Goal: Use online tool/utility: Utilize a website feature to perform a specific function

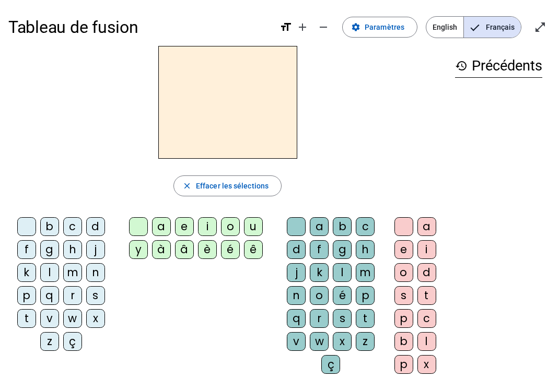
click at [49, 226] on div "b" at bounding box center [49, 226] width 19 height 19
click at [259, 181] on span "Effacer les sélections" at bounding box center [232, 186] width 73 height 13
click at [45, 222] on div "b" at bounding box center [49, 226] width 19 height 19
click at [231, 254] on div "é" at bounding box center [230, 249] width 19 height 19
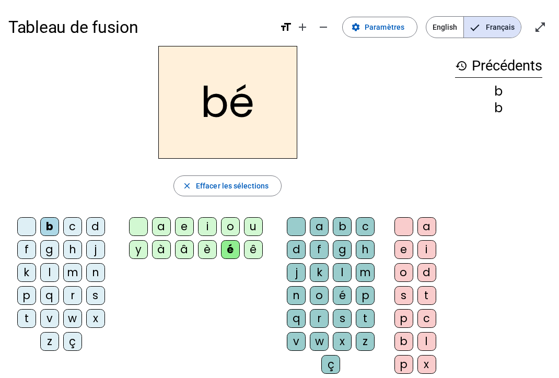
click at [50, 225] on div "b" at bounding box center [49, 226] width 19 height 19
click at [49, 226] on div "b" at bounding box center [49, 226] width 19 height 19
click at [48, 225] on div "b" at bounding box center [49, 226] width 19 height 19
click at [259, 191] on span "Effacer les sélections" at bounding box center [232, 186] width 73 height 13
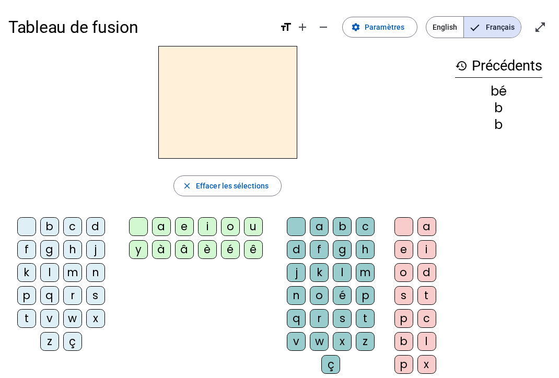
click at [49, 268] on div "l" at bounding box center [49, 272] width 19 height 19
click at [411, 253] on div "e" at bounding box center [403, 249] width 19 height 19
click at [256, 188] on span "Effacer les sélections" at bounding box center [232, 186] width 73 height 13
click at [402, 248] on div "e" at bounding box center [403, 249] width 19 height 19
click at [218, 187] on span "Effacer les sélections" at bounding box center [232, 186] width 73 height 13
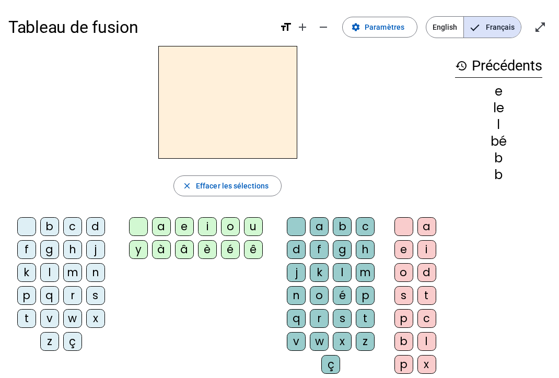
click at [48, 228] on div "b" at bounding box center [49, 226] width 19 height 19
click at [228, 244] on div "é" at bounding box center [230, 249] width 19 height 19
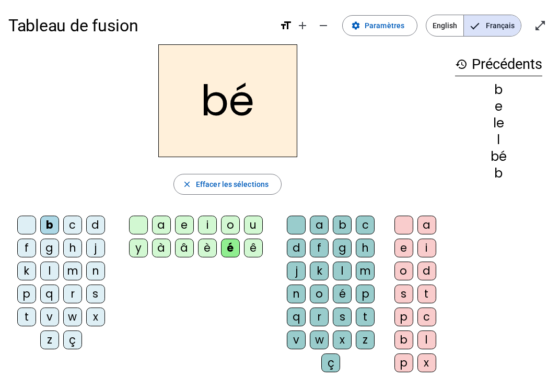
scroll to position [6, 0]
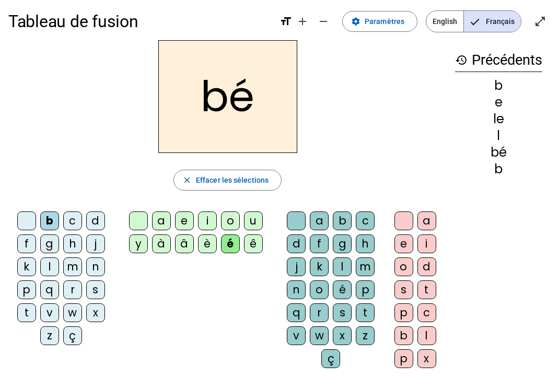
click at [195, 179] on span "button" at bounding box center [227, 180] width 107 height 25
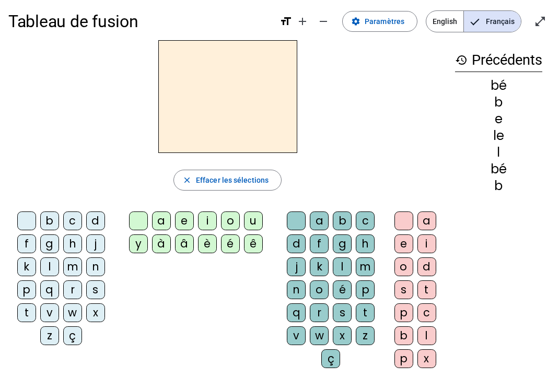
click at [48, 222] on div "b" at bounding box center [49, 221] width 19 height 19
click at [230, 243] on div "é" at bounding box center [230, 243] width 19 height 19
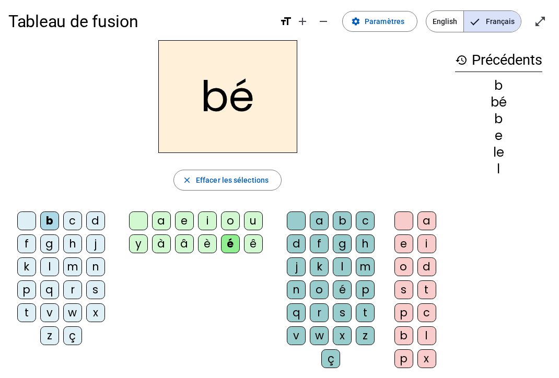
click at [344, 219] on div "b" at bounding box center [342, 221] width 19 height 19
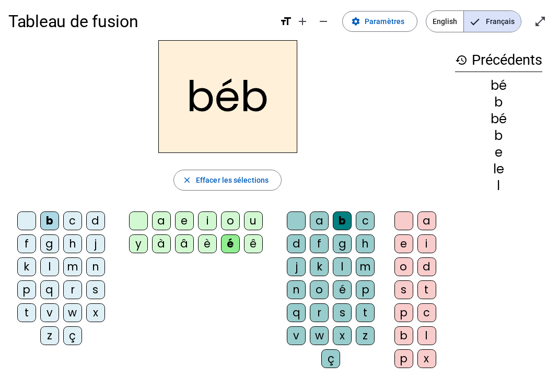
click at [210, 251] on div "è" at bounding box center [207, 243] width 19 height 19
click at [239, 247] on div "é" at bounding box center [230, 243] width 19 height 19
click at [222, 239] on div "é" at bounding box center [230, 243] width 19 height 19
click at [243, 181] on span "Effacer les sélections" at bounding box center [232, 180] width 73 height 13
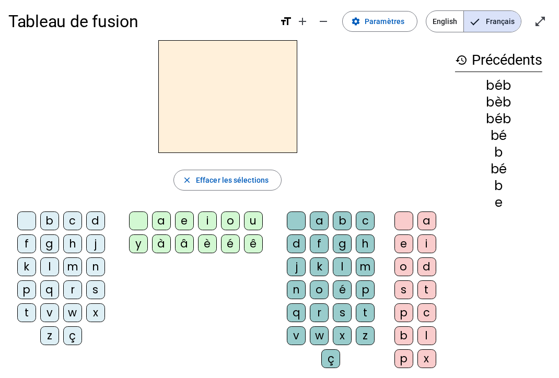
click at [50, 335] on div "z" at bounding box center [49, 335] width 19 height 19
click at [251, 222] on div "u" at bounding box center [253, 221] width 19 height 19
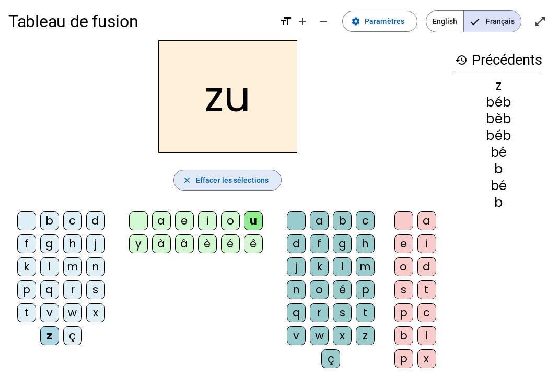
click at [256, 178] on span "Effacer les sélections" at bounding box center [232, 180] width 73 height 13
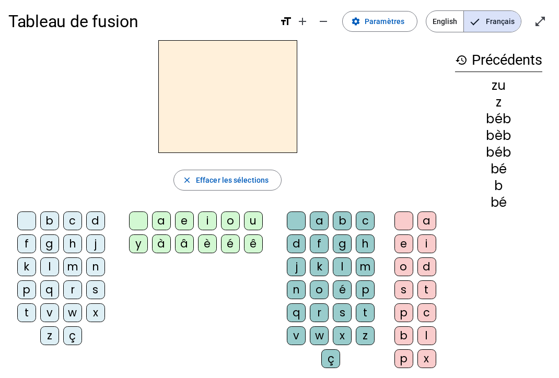
scroll to position [5, 0]
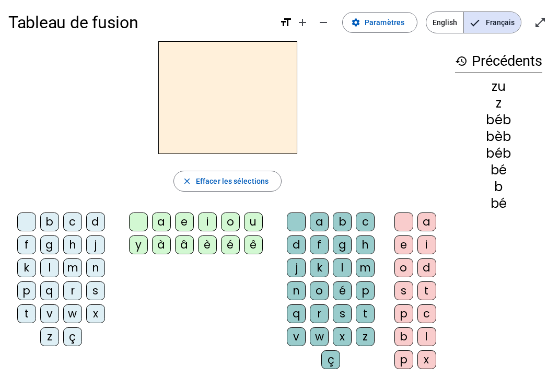
click at [49, 337] on div "z" at bounding box center [49, 336] width 19 height 19
click at [237, 220] on div "o" at bounding box center [230, 222] width 19 height 19
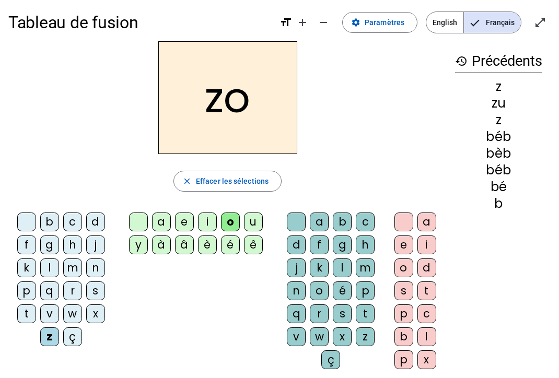
click at [417, 342] on div "history Précédents z zu z béb bèb béb bé b" at bounding box center [499, 201] width 104 height 320
click at [321, 290] on div "o" at bounding box center [319, 290] width 19 height 19
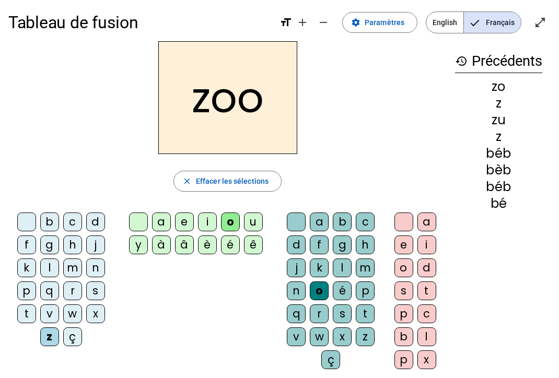
click at [255, 175] on span "Effacer les sélections" at bounding box center [232, 181] width 73 height 13
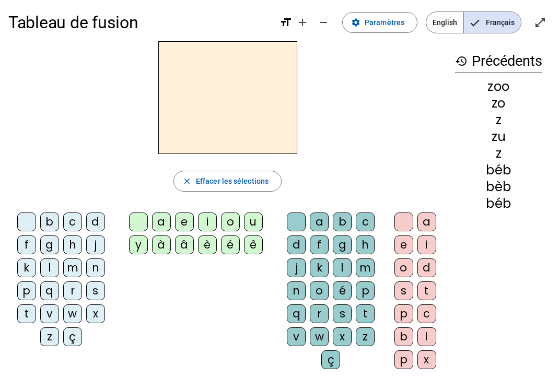
click at [53, 340] on div "z" at bounding box center [49, 336] width 19 height 19
click at [238, 221] on div "o" at bounding box center [230, 222] width 19 height 19
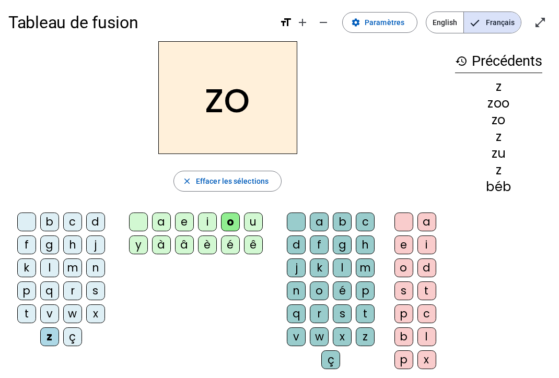
click at [319, 294] on div "o" at bounding box center [319, 290] width 19 height 19
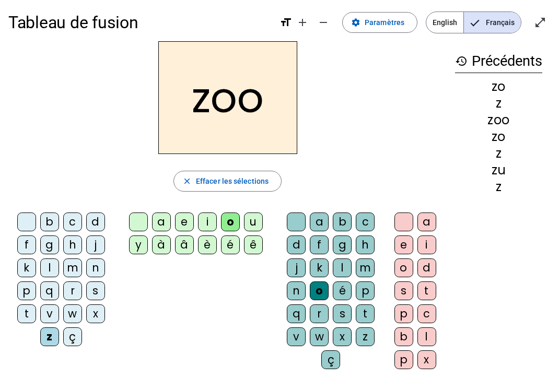
click at [262, 183] on span "Effacer les sélections" at bounding box center [232, 181] width 73 height 13
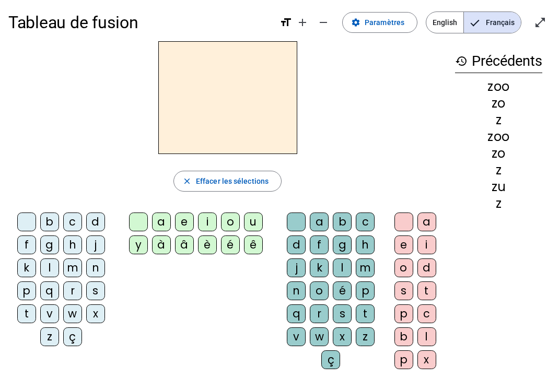
click at [50, 337] on div "z" at bounding box center [49, 336] width 19 height 19
click at [233, 219] on div "o" at bounding box center [230, 222] width 19 height 19
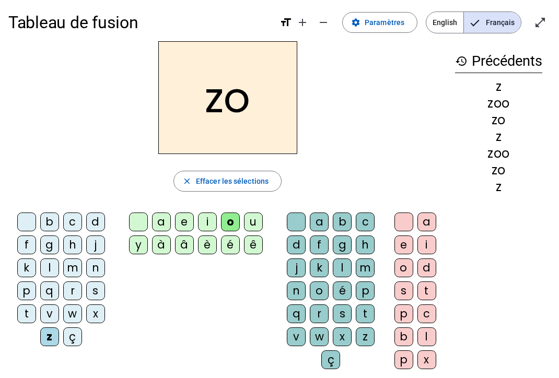
click at [229, 252] on div "é" at bounding box center [230, 245] width 19 height 19
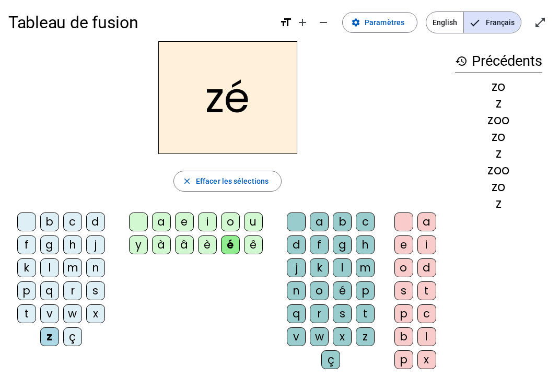
click at [234, 220] on div "o" at bounding box center [230, 222] width 19 height 19
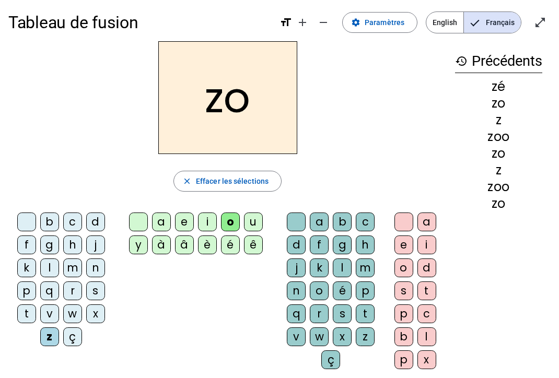
click at [406, 269] on div "o" at bounding box center [403, 268] width 19 height 19
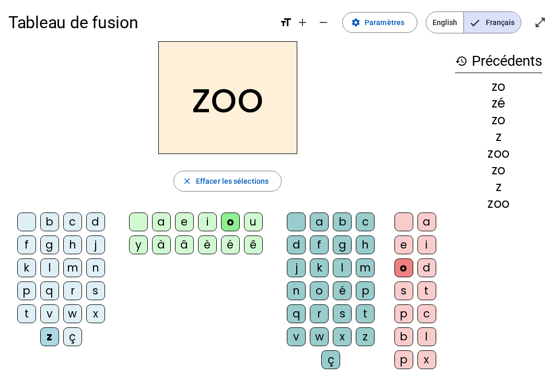
click at [233, 176] on span "Effacer les sélections" at bounding box center [232, 181] width 73 height 13
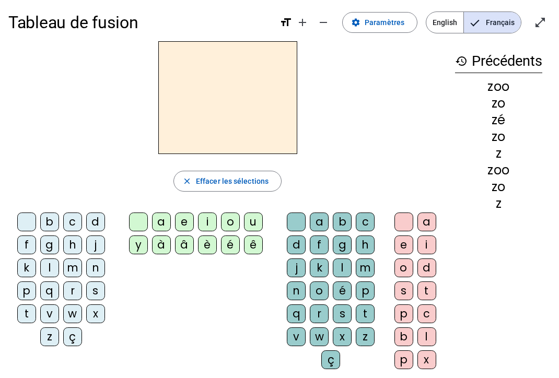
click at [51, 341] on div "z" at bounding box center [49, 336] width 19 height 19
click at [401, 272] on div "o" at bounding box center [403, 268] width 19 height 19
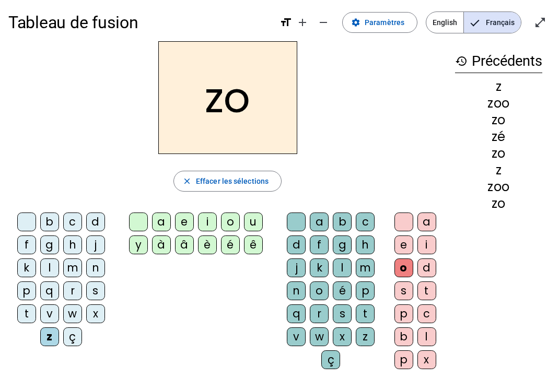
click at [231, 248] on div "é" at bounding box center [230, 245] width 19 height 19
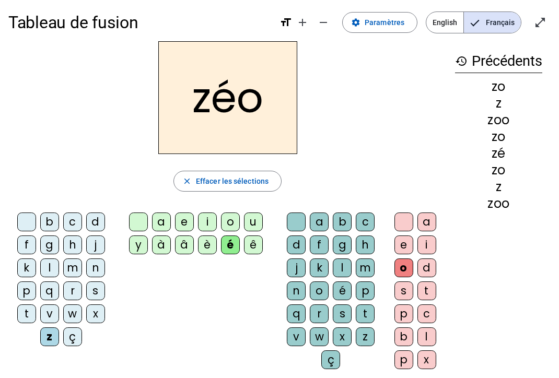
click at [237, 247] on div "é" at bounding box center [230, 245] width 19 height 19
click at [232, 247] on div "é" at bounding box center [230, 245] width 19 height 19
click at [233, 171] on span "button" at bounding box center [227, 181] width 107 height 25
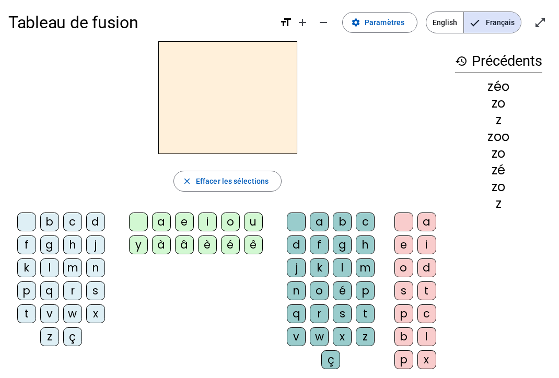
click at [42, 342] on div "z" at bounding box center [49, 336] width 19 height 19
click at [221, 220] on div "o" at bounding box center [230, 222] width 19 height 19
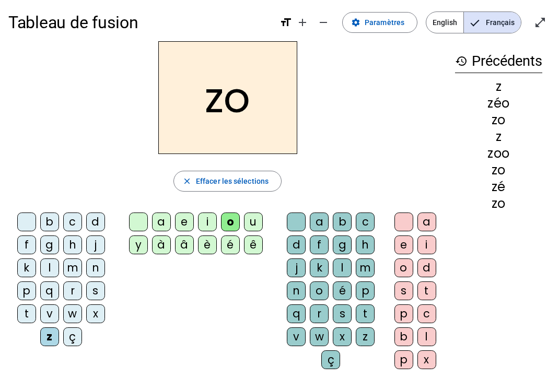
click at [239, 242] on div "é" at bounding box center [230, 245] width 19 height 19
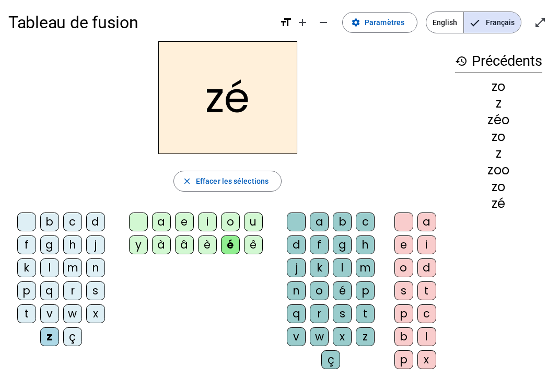
click at [235, 240] on div "é" at bounding box center [230, 245] width 19 height 19
click at [227, 217] on div "o" at bounding box center [230, 222] width 19 height 19
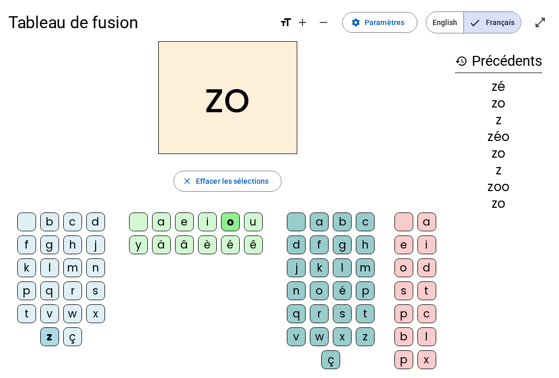
click at [340, 285] on div "é" at bounding box center [342, 290] width 19 height 19
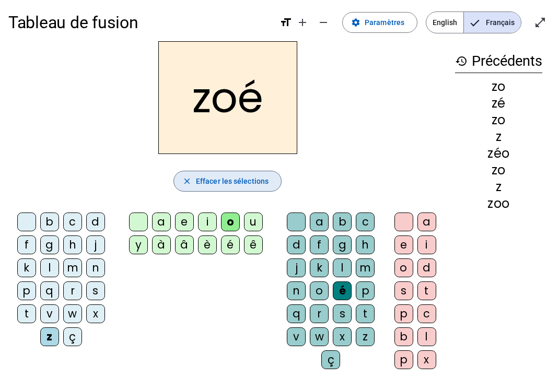
click at [220, 184] on span "Effacer les sélections" at bounding box center [232, 181] width 73 height 13
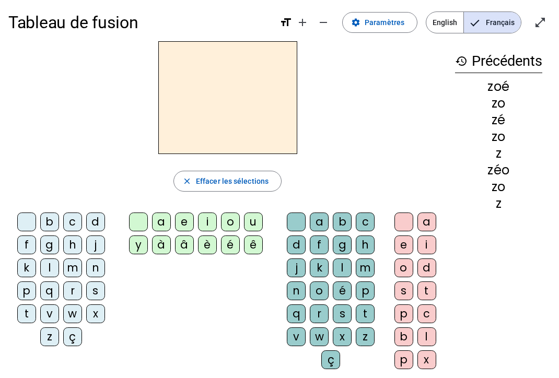
click at [71, 265] on div "m" at bounding box center [72, 268] width 19 height 19
click at [215, 166] on div "m close [PERSON_NAME] les sélections b c d f g h j k l m n p q r s t v w x z ç …" at bounding box center [227, 209] width 438 height 336
click at [229, 178] on span "Effacer les sélections" at bounding box center [232, 181] width 73 height 13
click at [99, 266] on div "n" at bounding box center [95, 268] width 19 height 19
click at [233, 218] on div "o" at bounding box center [230, 222] width 19 height 19
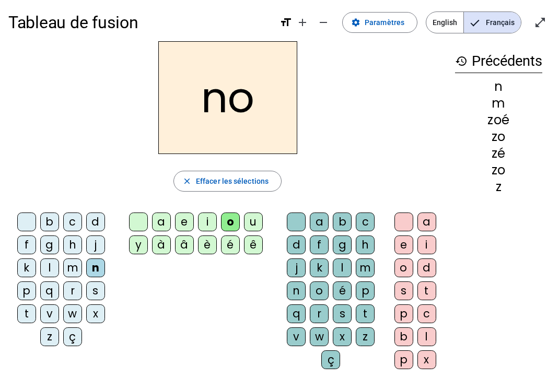
click at [346, 293] on div "é" at bounding box center [342, 290] width 19 height 19
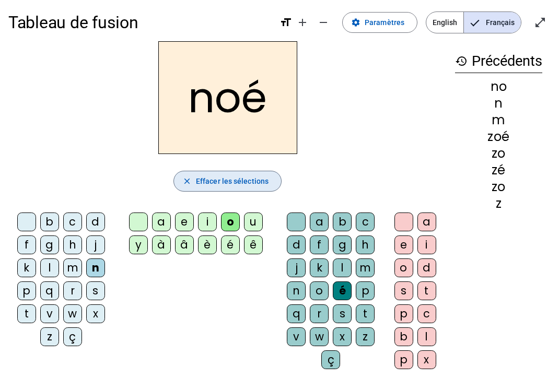
click at [231, 181] on span "Effacer les sélections" at bounding box center [232, 181] width 73 height 13
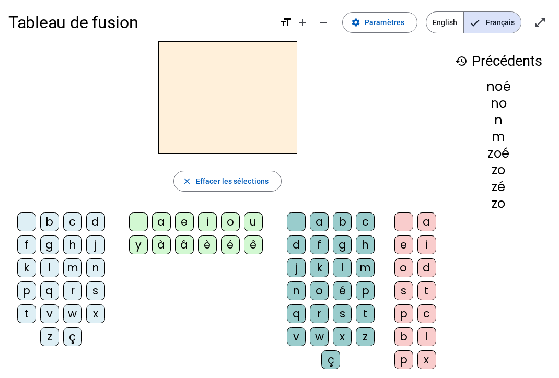
click at [98, 273] on div "n" at bounding box center [95, 268] width 19 height 19
click at [235, 223] on div "o" at bounding box center [230, 222] width 19 height 19
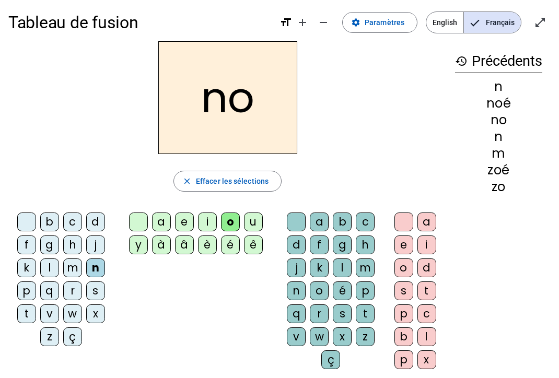
click at [323, 219] on div "a" at bounding box center [319, 222] width 19 height 19
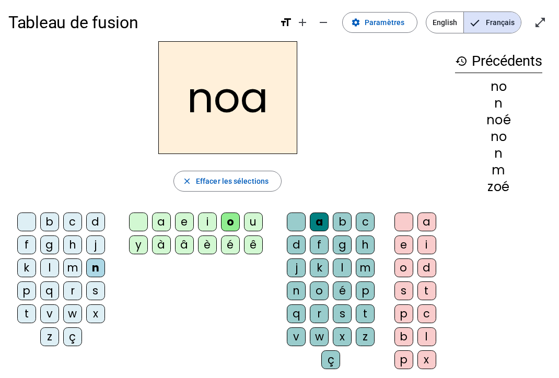
click at [291, 214] on div at bounding box center [296, 222] width 19 height 19
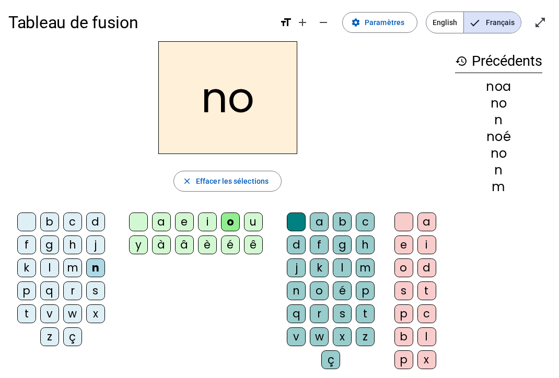
click at [323, 220] on div "a" at bounding box center [319, 222] width 19 height 19
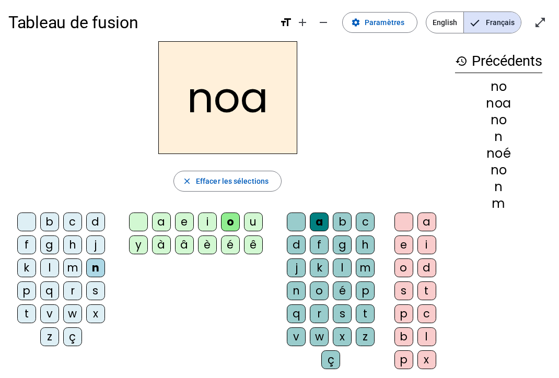
click at [132, 216] on div at bounding box center [138, 222] width 19 height 19
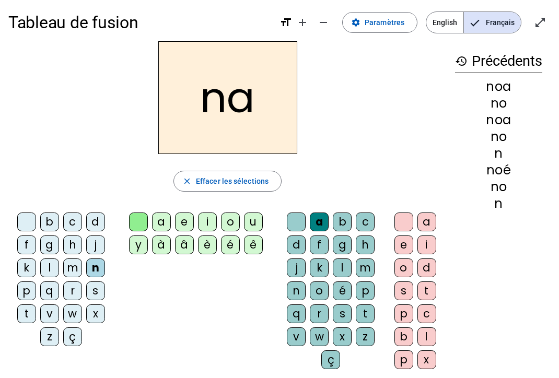
click at [234, 221] on div "o" at bounding box center [230, 222] width 19 height 19
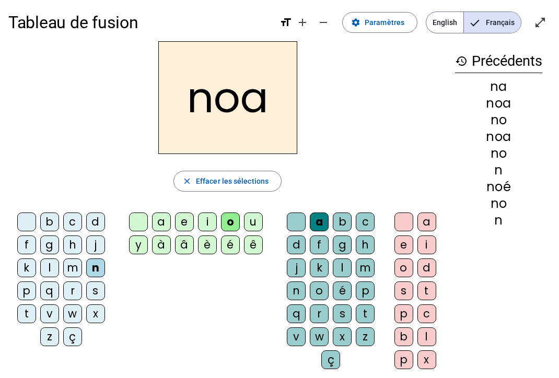
click at [297, 222] on div at bounding box center [296, 222] width 19 height 19
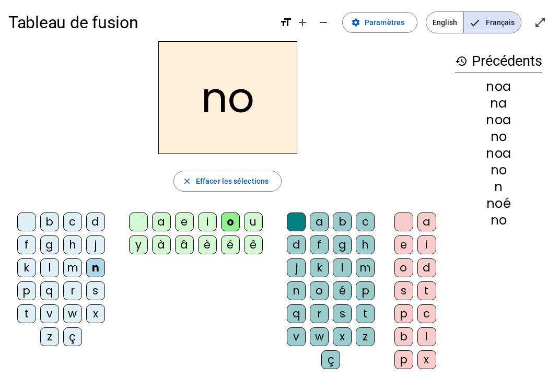
click at [146, 219] on div at bounding box center [138, 222] width 19 height 19
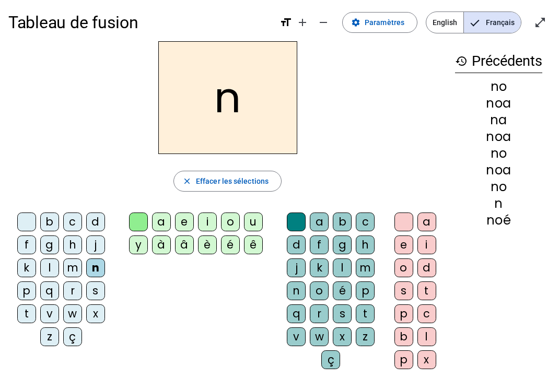
click at [235, 242] on div "é" at bounding box center [230, 245] width 19 height 19
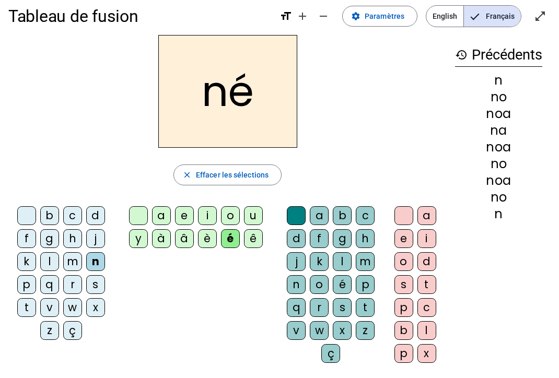
scroll to position [0, 0]
